Goal: Information Seeking & Learning: Learn about a topic

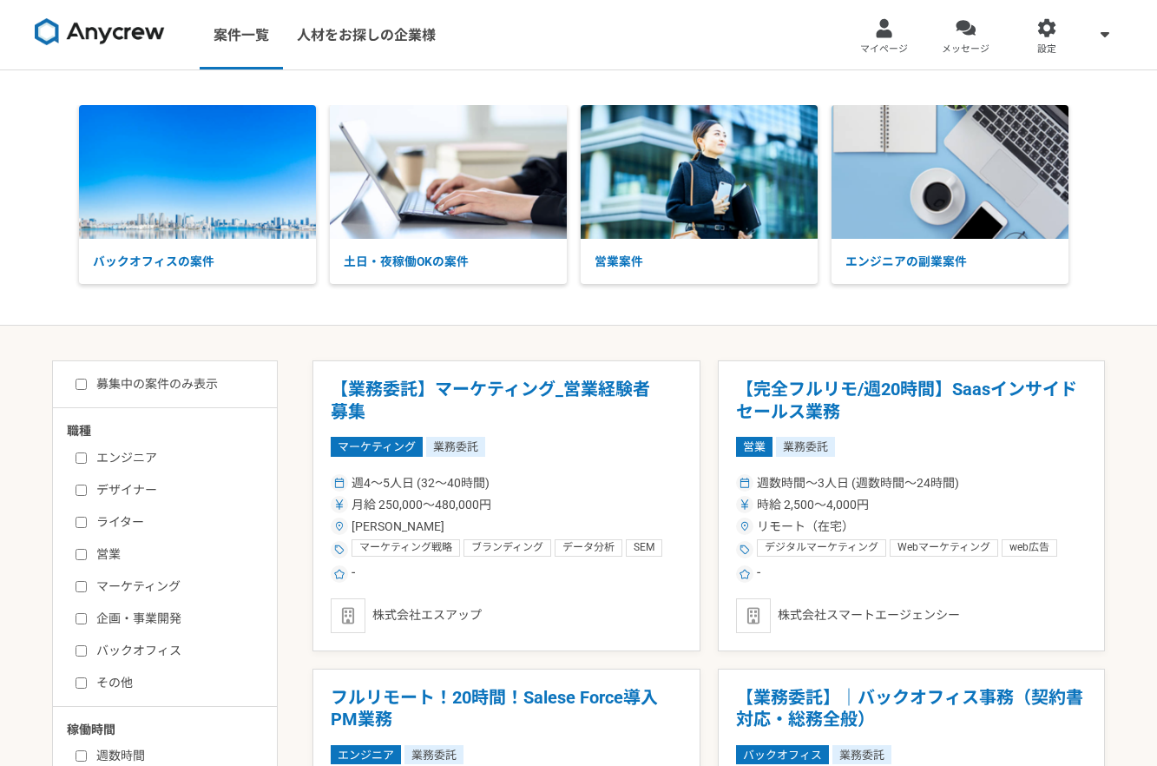
click at [82, 623] on label "企画・事業開発" at bounding box center [176, 618] width 200 height 18
click at [82, 623] on input "企画・事業開発" at bounding box center [81, 618] width 11 height 11
checkbox input "true"
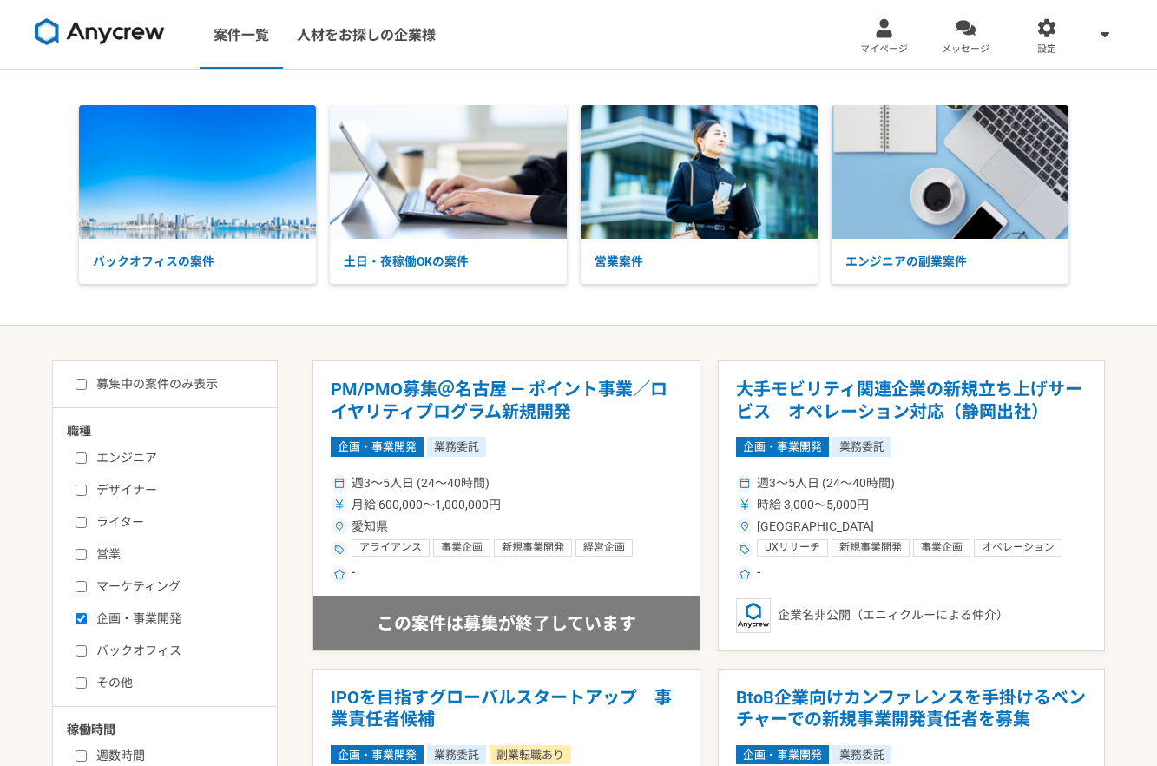
click at [79, 387] on input "募集中の案件のみ表示" at bounding box center [81, 384] width 11 height 11
checkbox input "true"
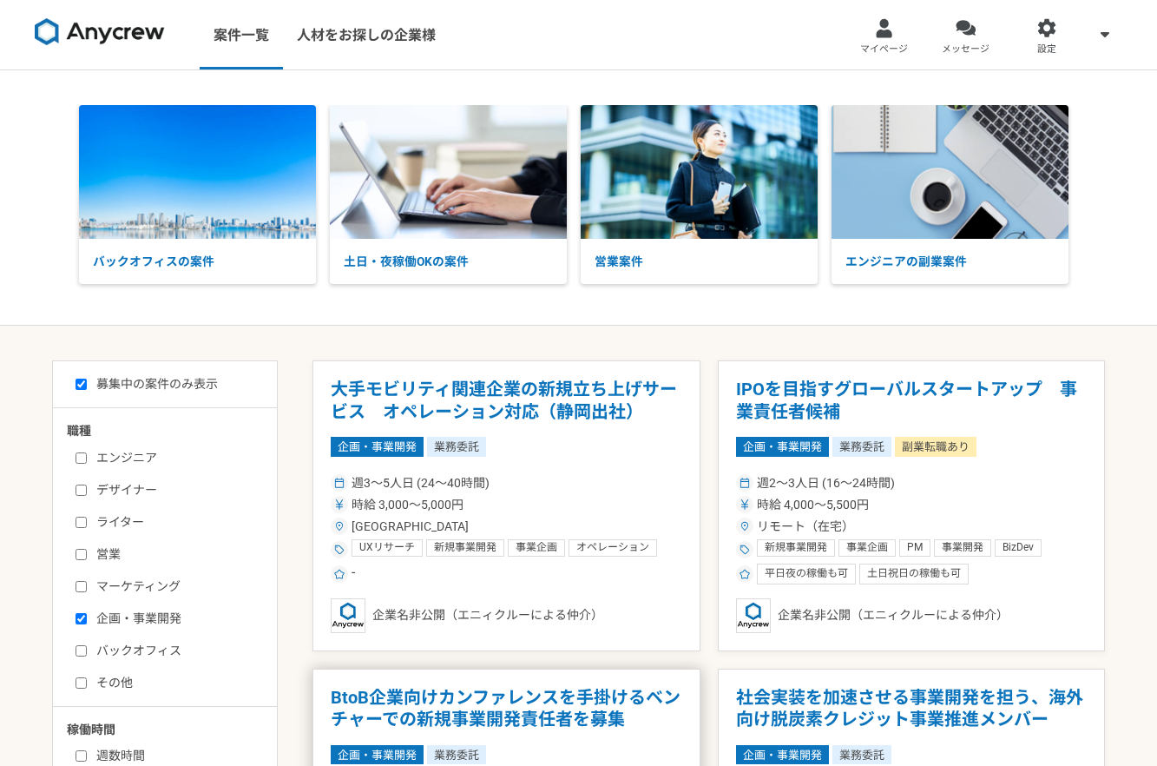
click at [460, 706] on h1 "BtoB企業向けカンファレンスを手掛けるベンチャーでの新規事業開発責任者を募集" at bounding box center [507, 709] width 352 height 44
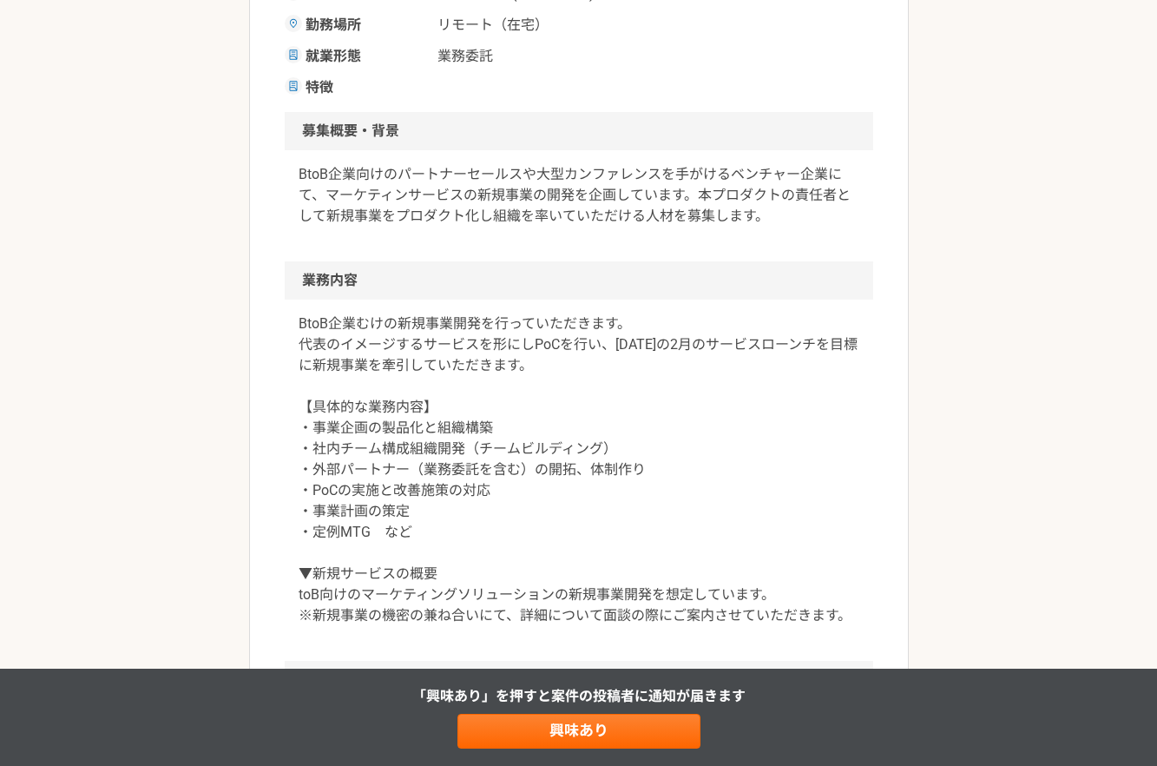
scroll to position [459, 0]
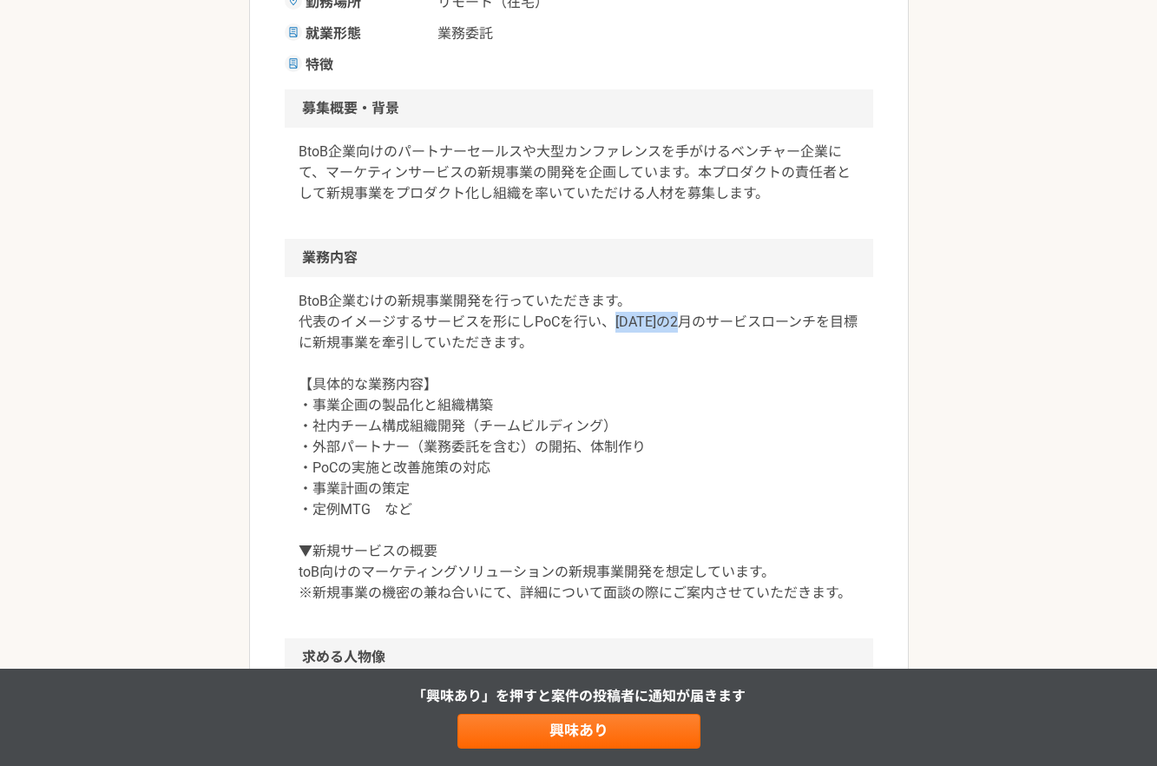
drag, startPoint x: 617, startPoint y: 328, endPoint x: 698, endPoint y: 320, distance: 81.1
click at [698, 320] on p "BtoB企業むけの新規事業開発を行っていただきます。 代表のイメージするサービスを形にしPoCを行い、[DATE]の2月のサービスローンチを目標に新規事業を牽…" at bounding box center [579, 447] width 561 height 313
click at [867, 336] on div "BtoB企業むけの新規事業開発を行っていただきます。 代表のイメージするサービスを形にしPoCを行い、[DATE]の2月のサービスローンチを目標に新規事業を牽…" at bounding box center [579, 457] width 589 height 361
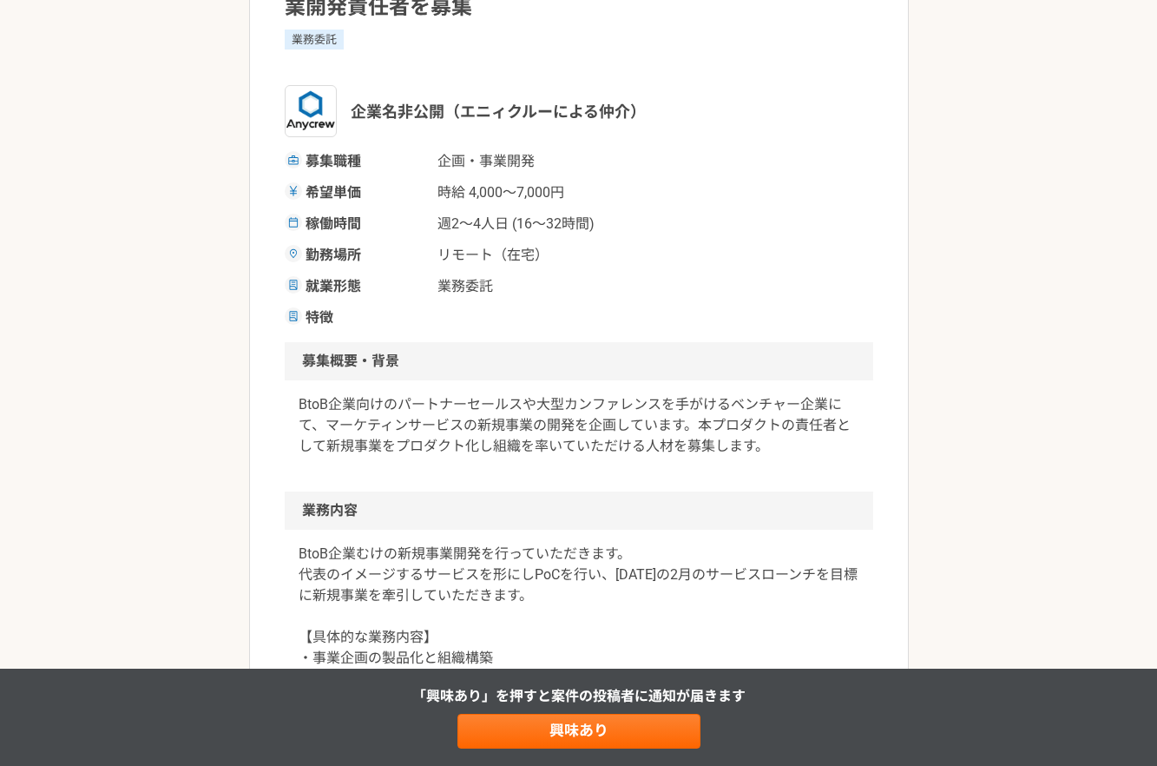
scroll to position [146, 0]
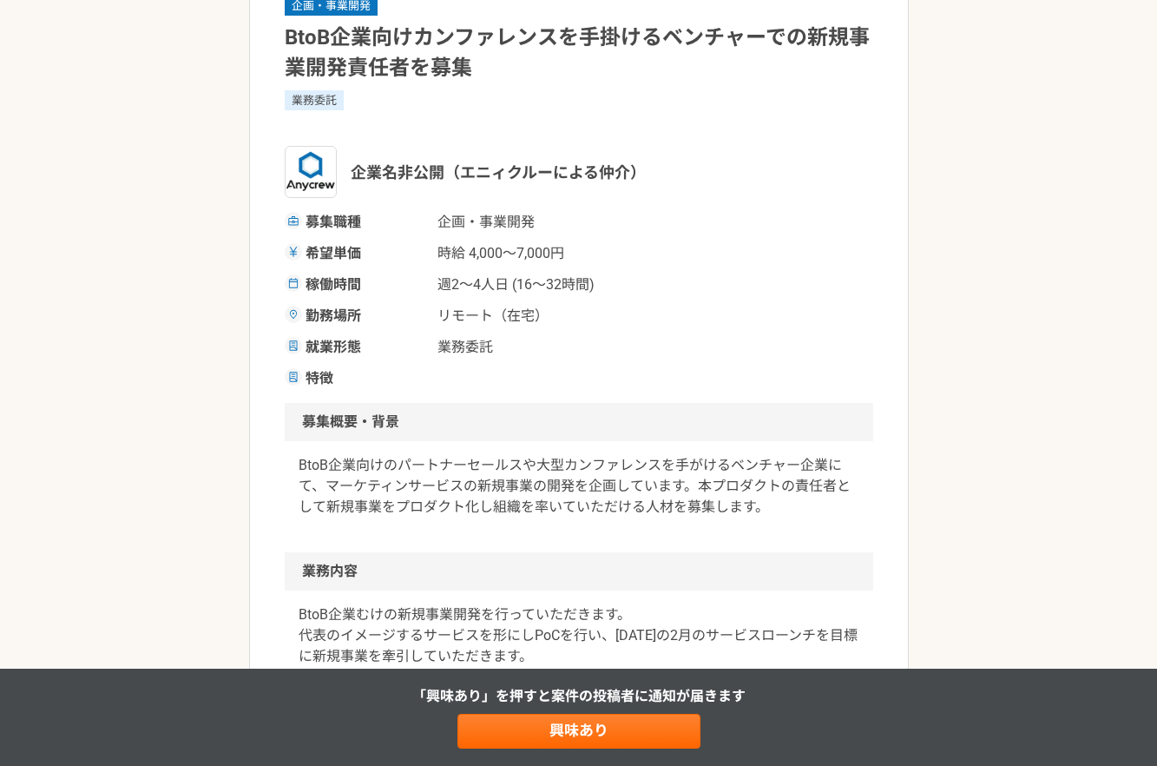
drag, startPoint x: 418, startPoint y: 277, endPoint x: 501, endPoint y: 283, distance: 82.7
click at [419, 277] on span "稼働時間" at bounding box center [367, 284] width 122 height 21
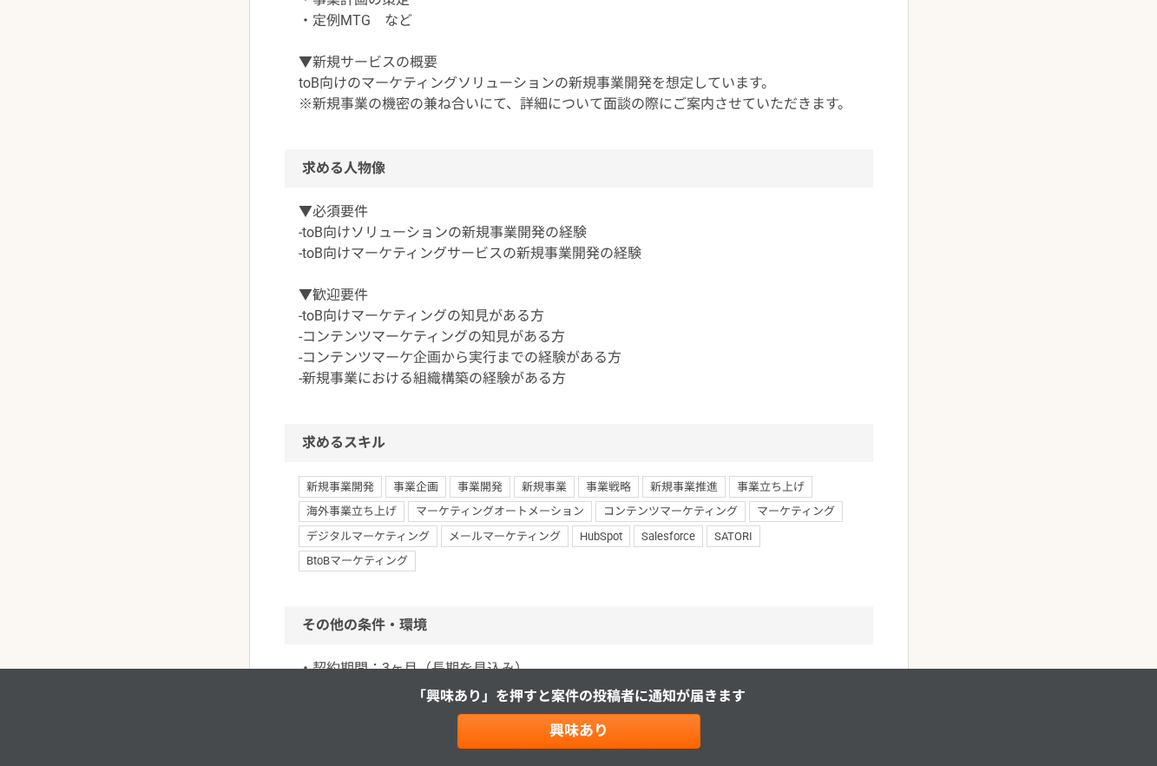
scroll to position [1084, 0]
